Goal: Check status: Check status

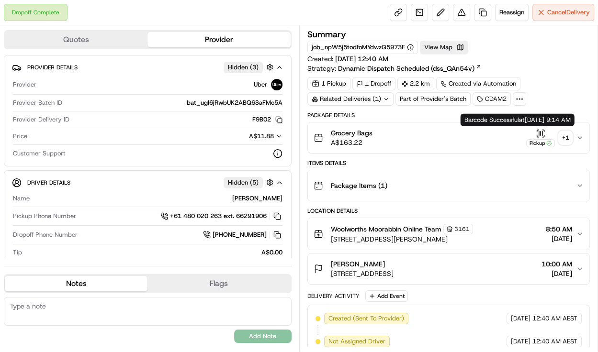
click at [542, 133] on icon "button" at bounding box center [542, 133] width 0 height 4
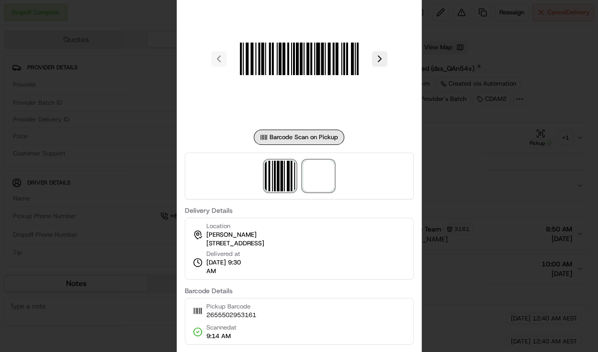
click at [322, 181] on span at bounding box center [318, 176] width 31 height 31
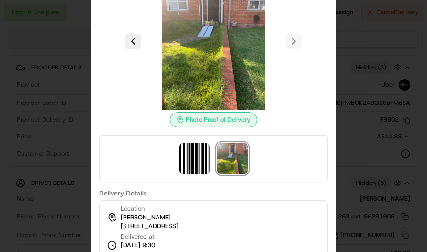
click at [345, 131] on div at bounding box center [213, 126] width 427 height 252
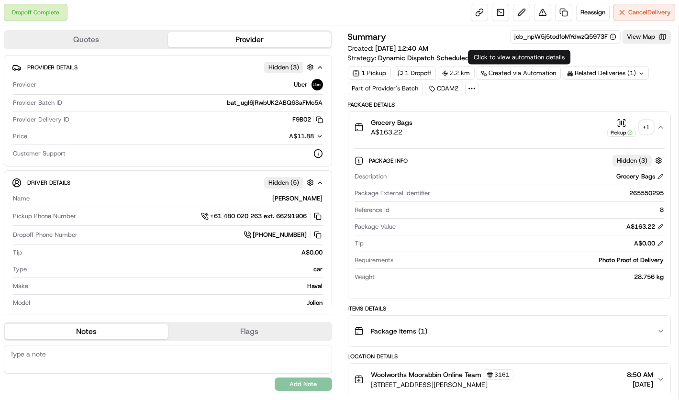
click at [596, 75] on div "Related Deliveries (1)" at bounding box center [606, 73] width 86 height 13
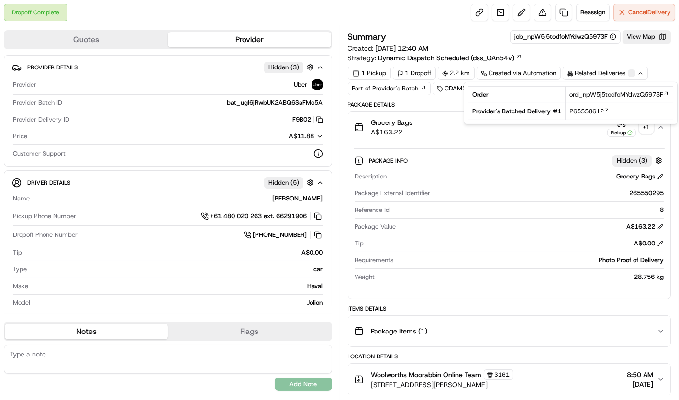
click at [566, 112] on td "265558612" at bounding box center [620, 111] width 108 height 17
drag, startPoint x: 568, startPoint y: 112, endPoint x: 584, endPoint y: 112, distance: 15.8
click at [580, 112] on td "265558612" at bounding box center [620, 111] width 108 height 17
copy span "265558612"
